Goal: Information Seeking & Learning: Learn about a topic

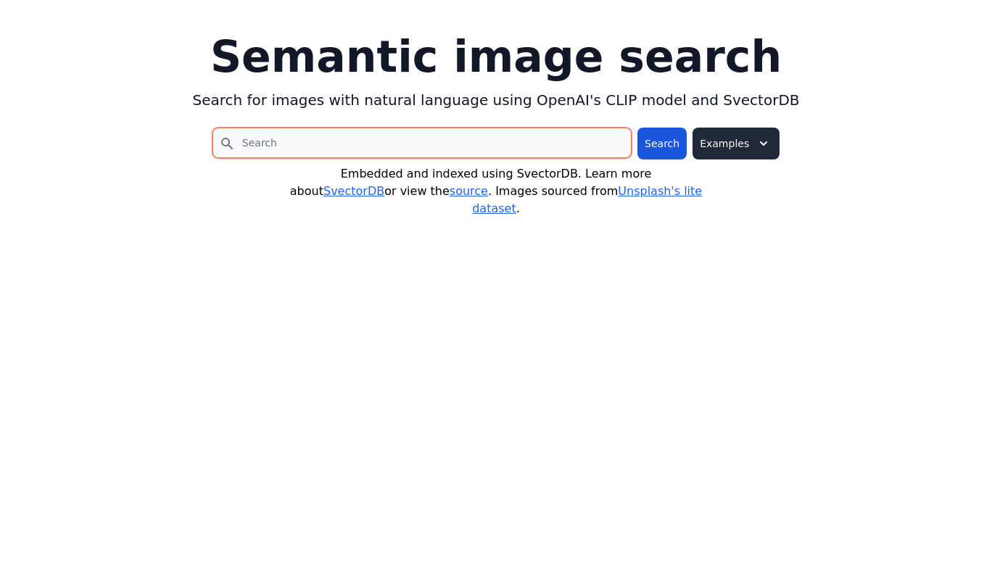
click at [501, 143] on input "search" at bounding box center [421, 143] width 419 height 30
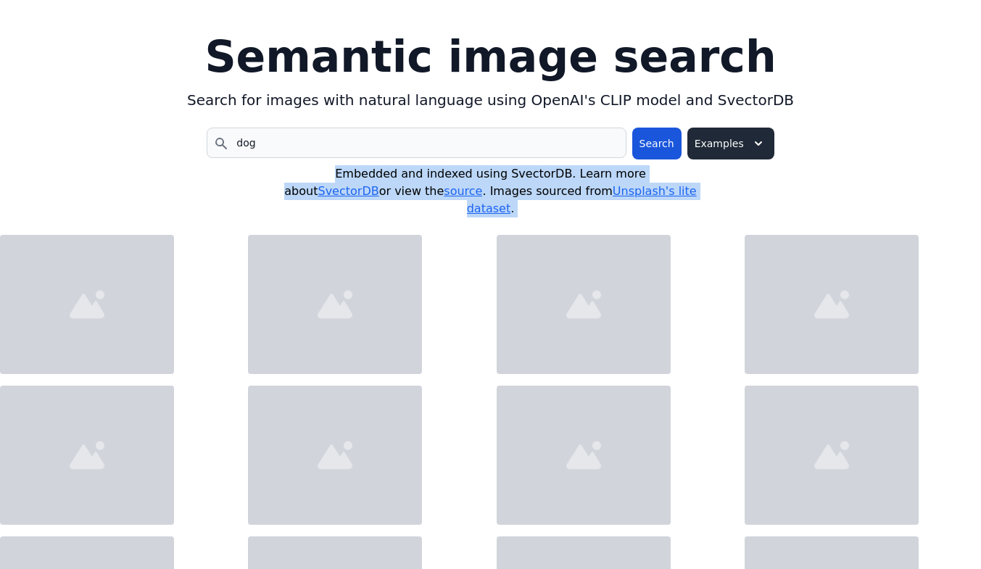
drag, startPoint x: 331, startPoint y: 168, endPoint x: 656, endPoint y: 236, distance: 332.0
click at [0, 0] on div "Semantic image search Search for images with natural language using OpenAI's CL…" at bounding box center [0, 0] width 0 height 0
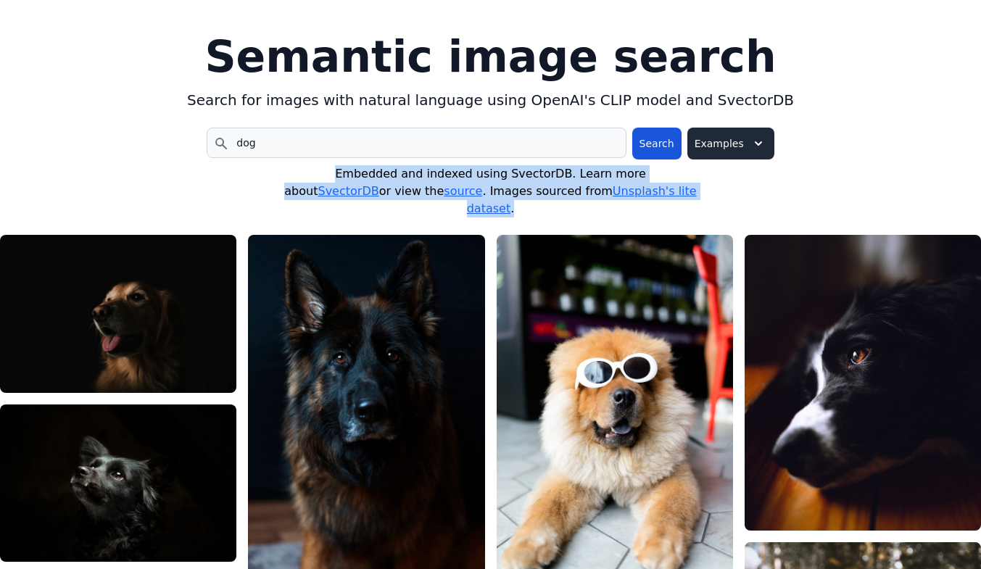
copy div "Embedded and indexed using SvectorDB. Learn more about SvectorDB or view the so…"
click at [771, 177] on form "dog Search Examples Embedded and indexed using SvectorDB. Learn more about Svec…" at bounding box center [490, 173] width 981 height 90
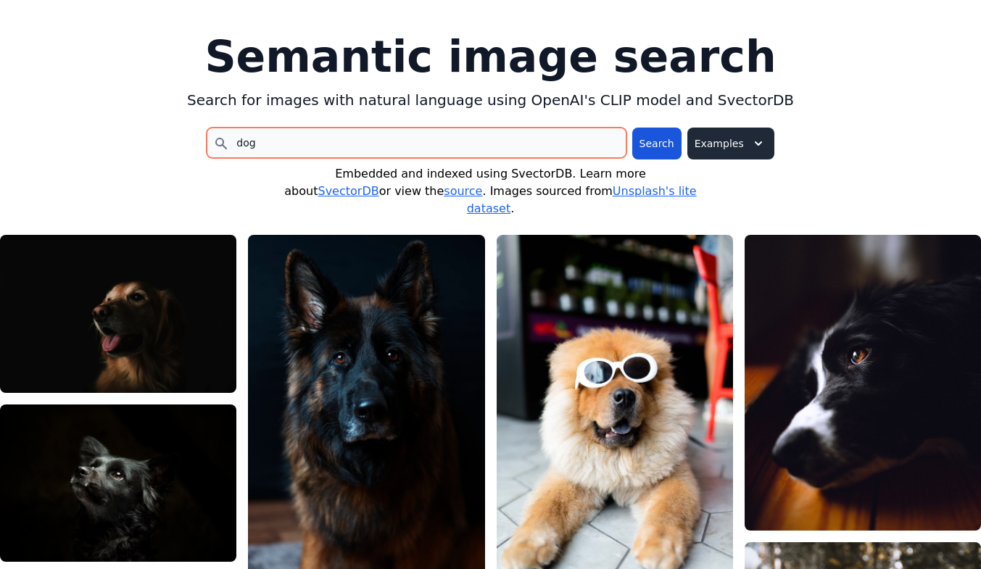
click at [354, 153] on input "dog" at bounding box center [416, 143] width 419 height 30
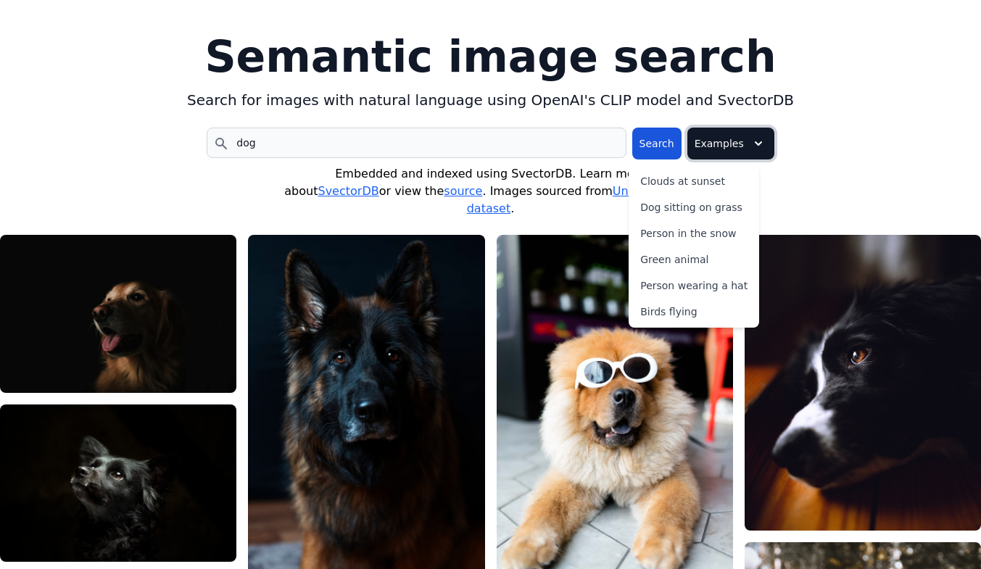
click at [750, 137] on icon "chevron down outline" at bounding box center [758, 143] width 17 height 17
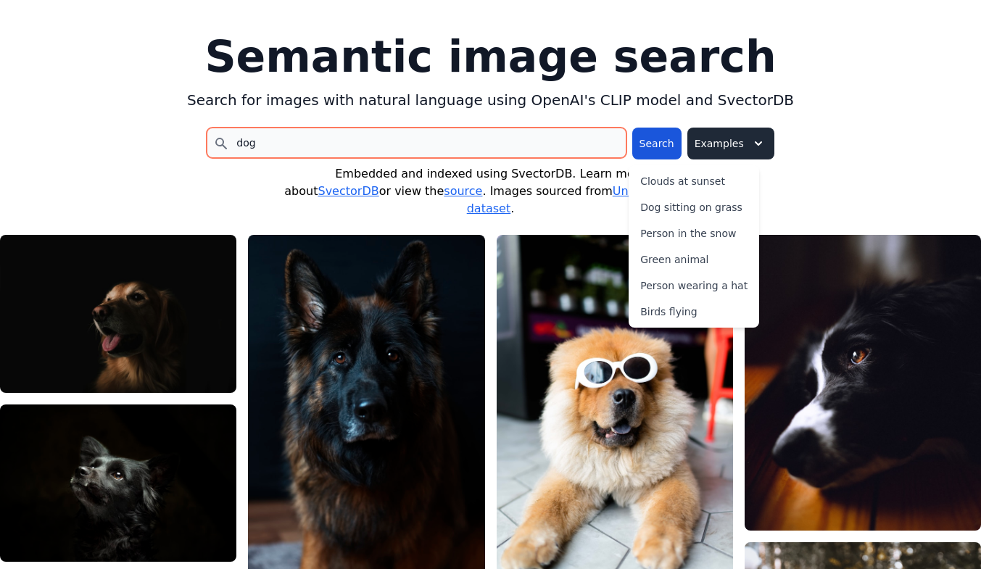
click at [377, 154] on input "dog" at bounding box center [416, 143] width 419 height 30
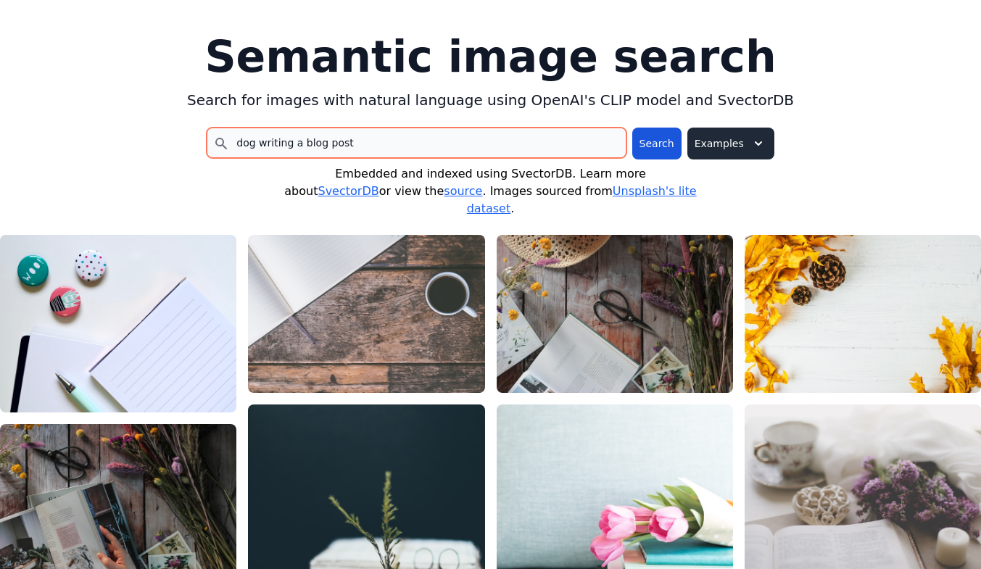
click at [397, 149] on input "dog writing a blog post" at bounding box center [416, 143] width 419 height 30
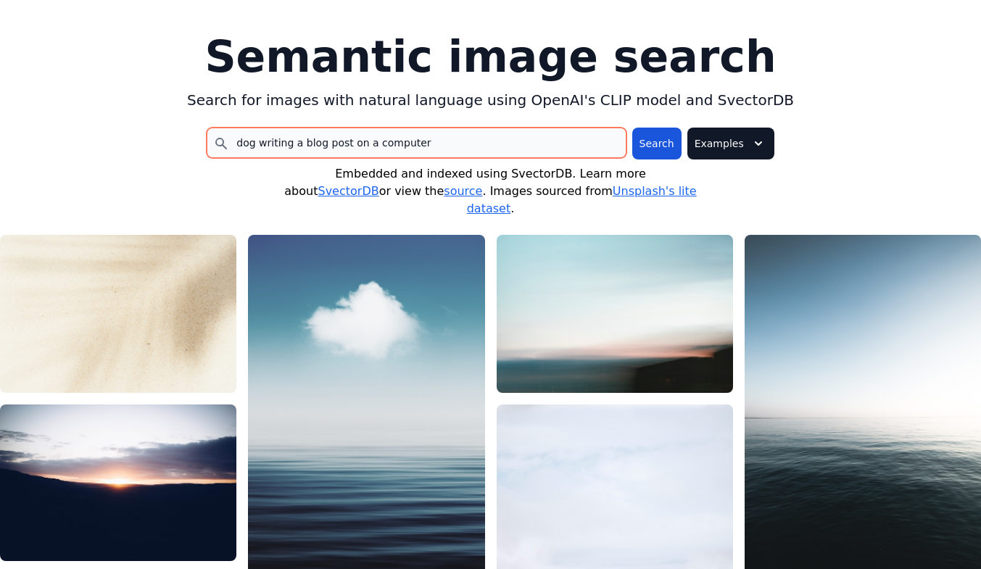
drag, startPoint x: 302, startPoint y: 142, endPoint x: 672, endPoint y: 138, distance: 370.6
click at [672, 138] on div "dog writing a blog post on a computer Search Examples" at bounding box center [490, 144] width 590 height 32
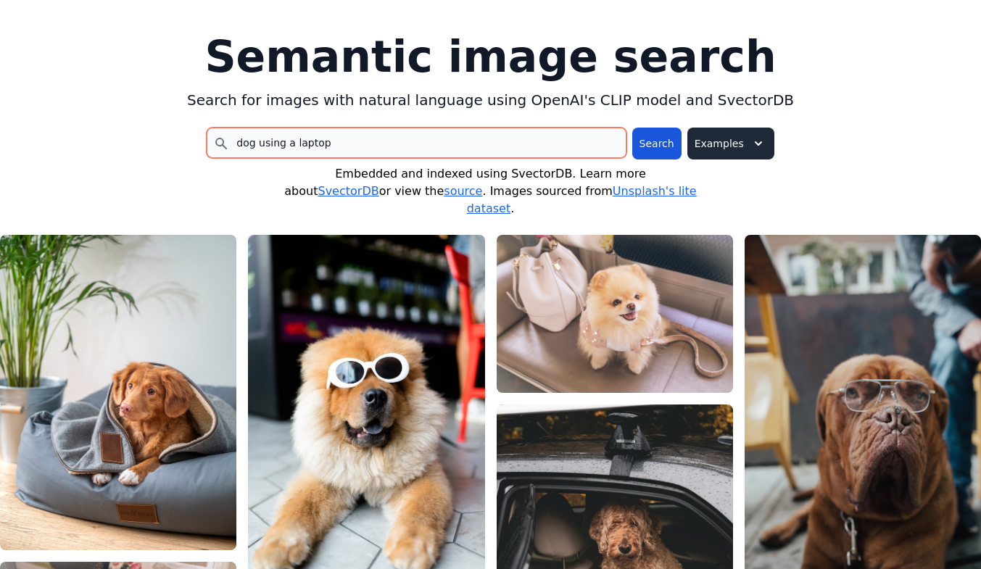
click at [358, 150] on input "dog using a laptop" at bounding box center [416, 143] width 419 height 30
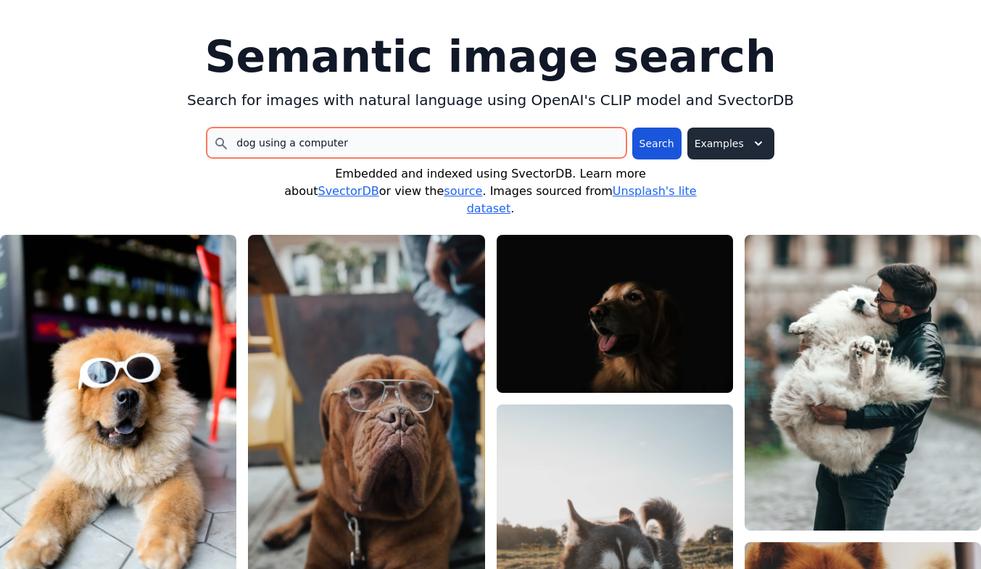
click at [384, 133] on input "dog using a computer" at bounding box center [416, 143] width 419 height 30
type input "dog computer"
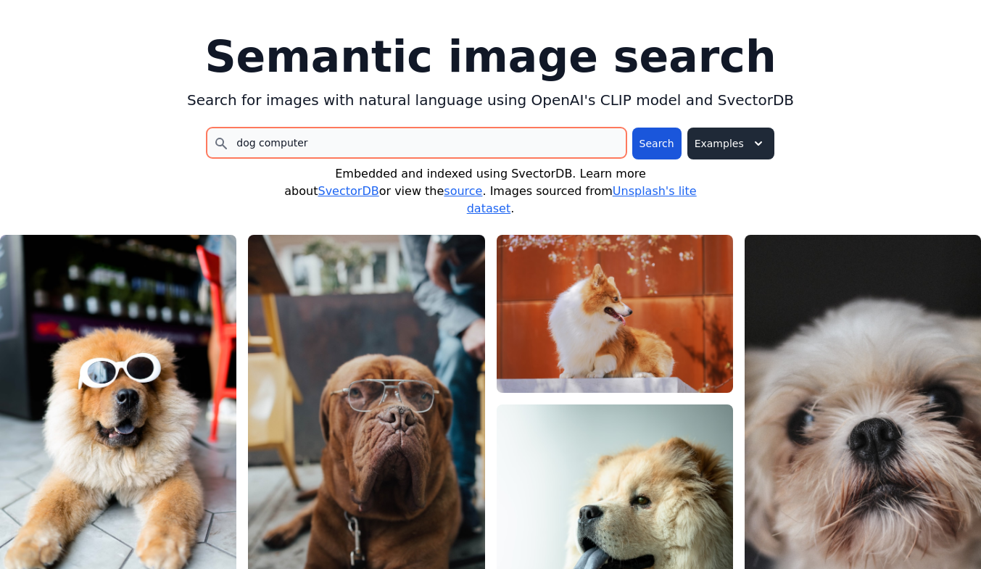
click at [536, 132] on input "dog computer" at bounding box center [416, 143] width 419 height 30
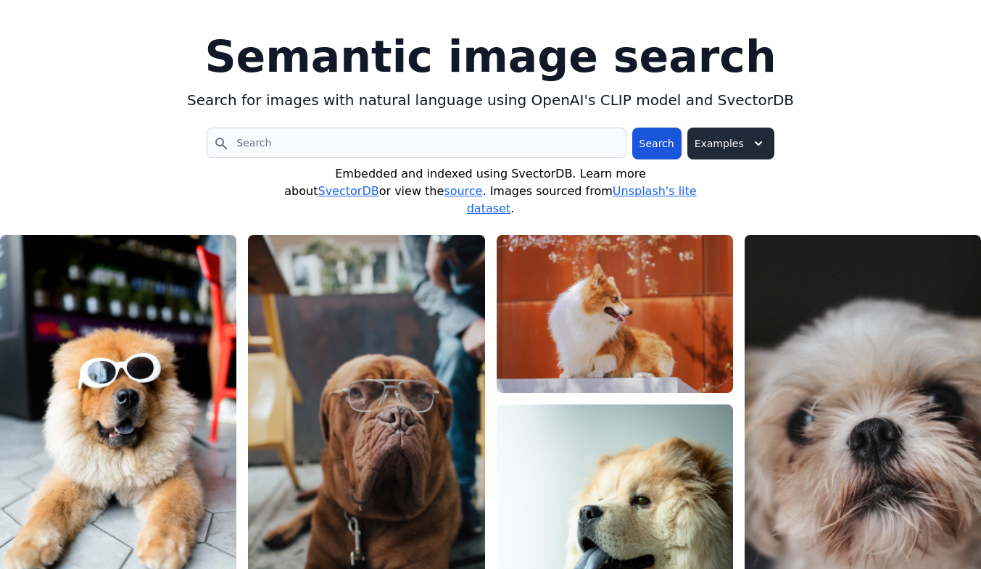
click at [642, 56] on h1 "Semantic image search" at bounding box center [490, 57] width 981 height 44
